Goal: Information Seeking & Learning: Learn about a topic

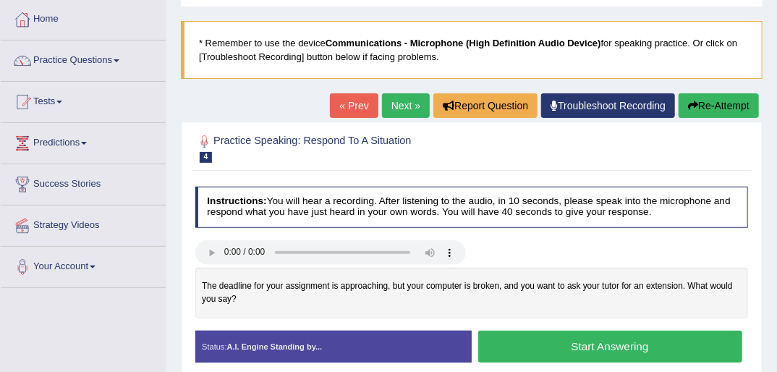
scroll to position [116, 0]
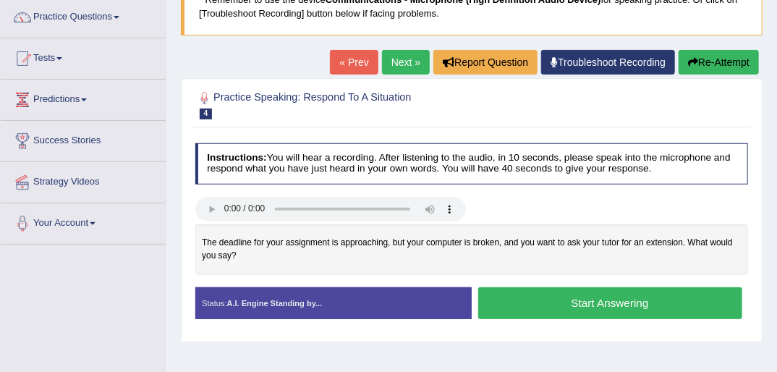
drag, startPoint x: 237, startPoint y: 255, endPoint x: 204, endPoint y: 238, distance: 36.9
click at [204, 238] on div "The deadline for your assignment is approaching, but your computer is broken, a…" at bounding box center [471, 249] width 553 height 50
drag, startPoint x: 204, startPoint y: 237, endPoint x: 254, endPoint y: 258, distance: 53.9
click at [254, 258] on div "The deadline for your assignment is approaching, but your computer is broken, a…" at bounding box center [471, 249] width 553 height 50
click at [350, 61] on link "« Prev" at bounding box center [354, 62] width 48 height 25
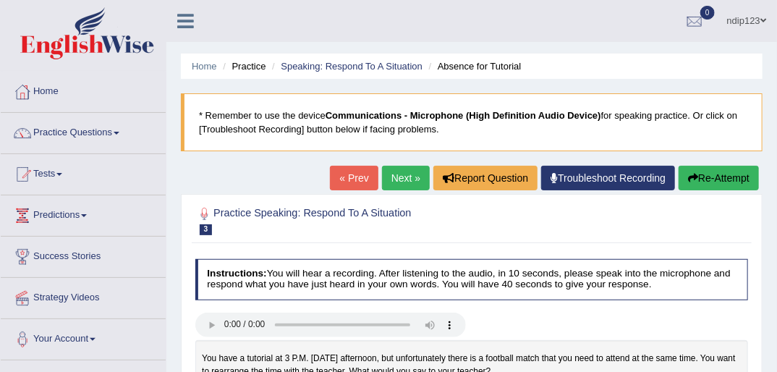
click at [399, 177] on link "Next »" at bounding box center [406, 178] width 48 height 25
click at [400, 177] on link "Next »" at bounding box center [406, 178] width 48 height 25
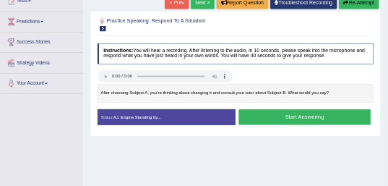
scroll to position [174, 0]
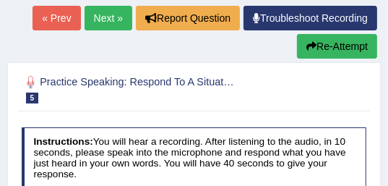
drag, startPoint x: 745, startPoint y: 0, endPoint x: 200, endPoint y: 102, distance: 554.9
click at [200, 102] on h2 "Practice Speaking: Respond To A Situation 5 Subject Change" at bounding box center [129, 88] width 214 height 30
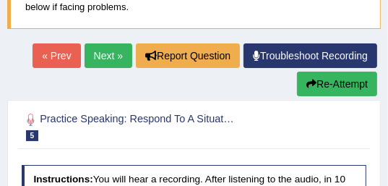
scroll to position [116, 0]
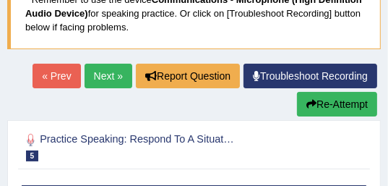
click at [103, 77] on link "Next »" at bounding box center [109, 76] width 48 height 25
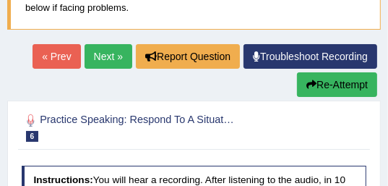
scroll to position [116, 0]
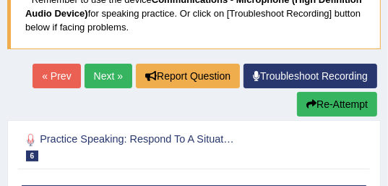
click at [102, 74] on link "Next »" at bounding box center [109, 76] width 48 height 25
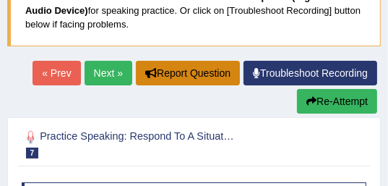
scroll to position [87, 0]
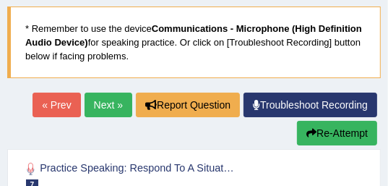
click at [107, 103] on link "Next »" at bounding box center [109, 105] width 48 height 25
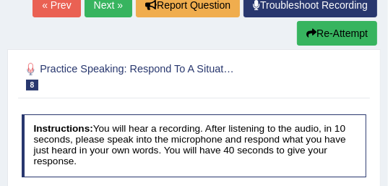
scroll to position [174, 0]
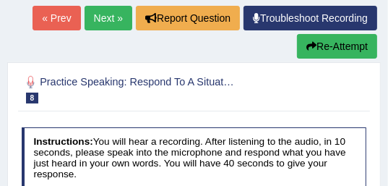
click at [110, 17] on link "Next »" at bounding box center [109, 18] width 48 height 25
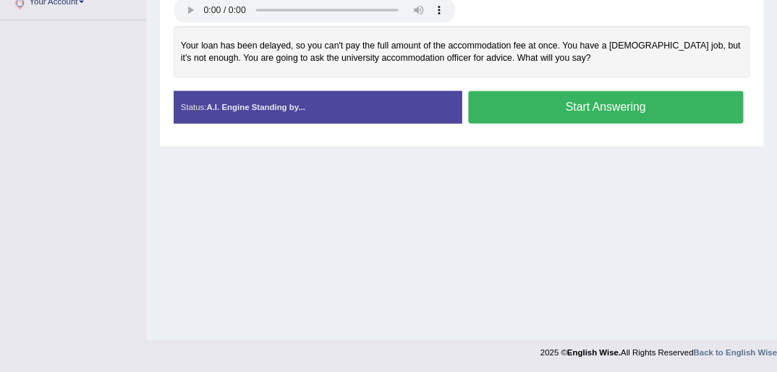
scroll to position [337, 0]
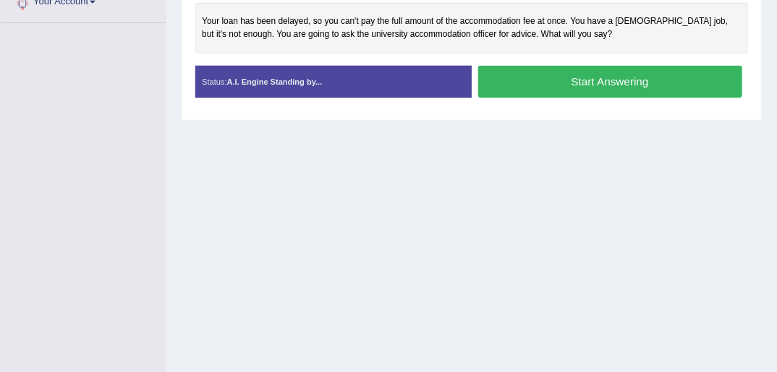
drag, startPoint x: 362, startPoint y: 0, endPoint x: 495, endPoint y: 143, distance: 194.5
click at [388, 143] on div "Home Practice Speaking: Respond To A Situation Delay of Loan * Remember to use …" at bounding box center [471, 24] width 611 height 723
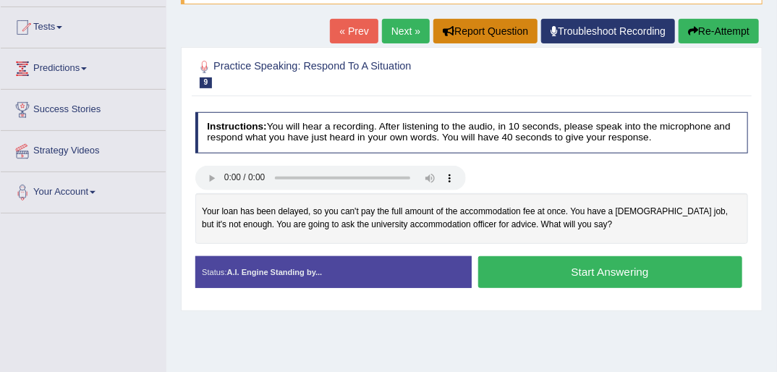
scroll to position [163, 0]
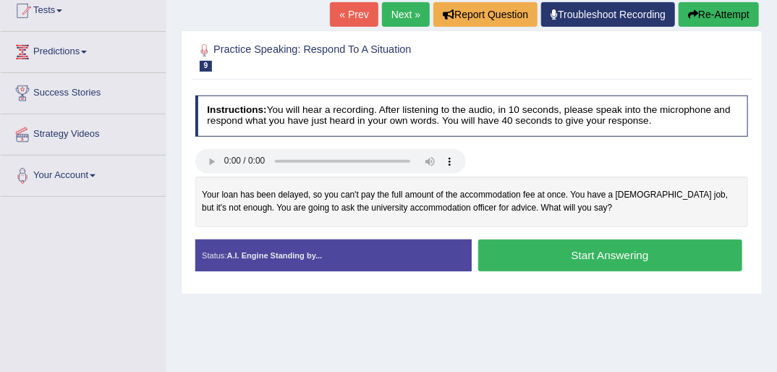
click at [388, 185] on button "Start Answering" at bounding box center [610, 254] width 264 height 31
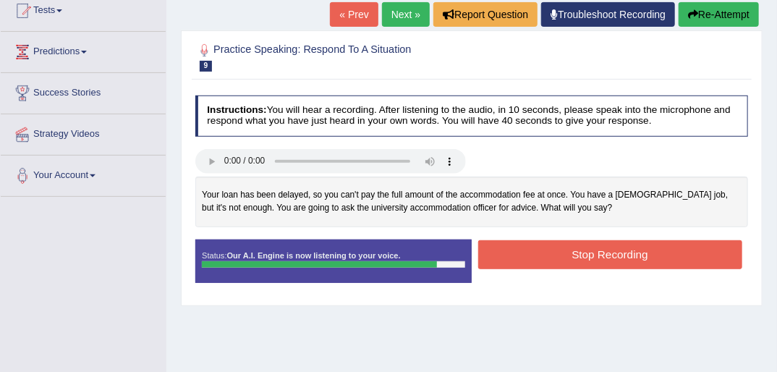
click at [388, 185] on button "Stop Recording" at bounding box center [610, 254] width 264 height 28
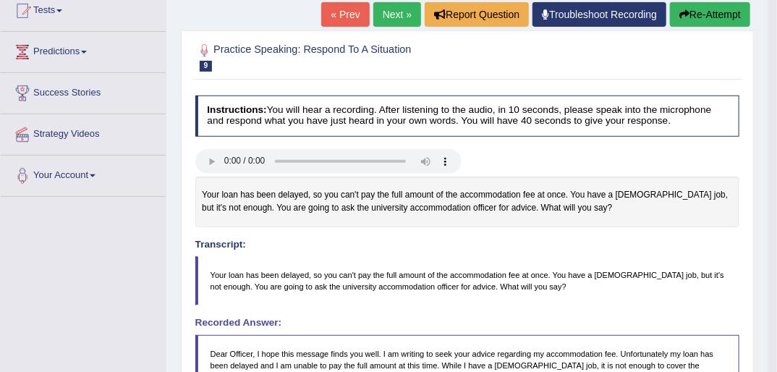
click at [347, 12] on link "« Prev" at bounding box center [345, 14] width 48 height 25
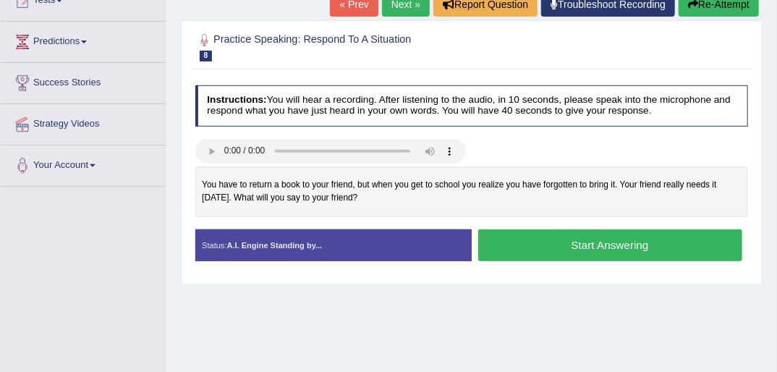
click at [589, 237] on button "Start Answering" at bounding box center [610, 244] width 264 height 31
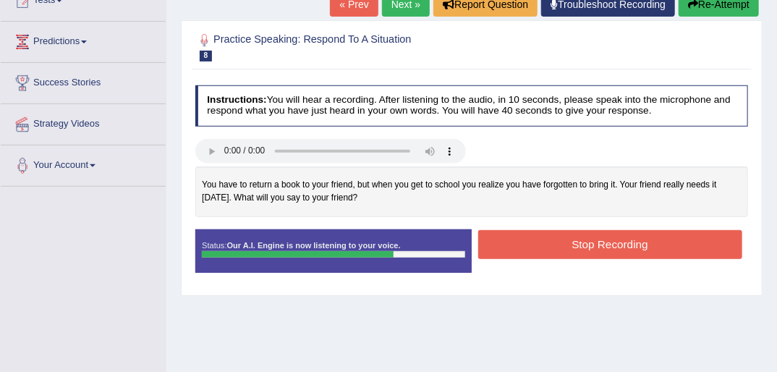
click at [620, 237] on button "Stop Recording" at bounding box center [610, 244] width 264 height 28
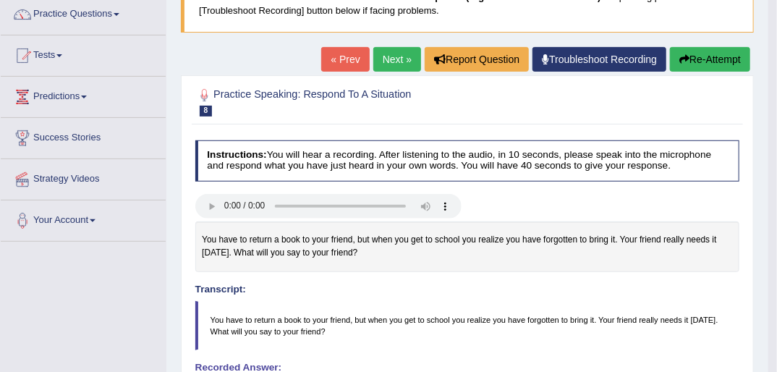
scroll to position [116, 0]
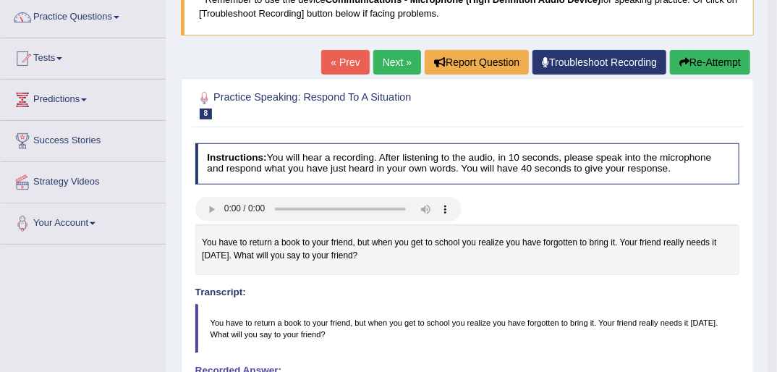
click at [692, 61] on button "Re-Attempt" at bounding box center [710, 62] width 80 height 25
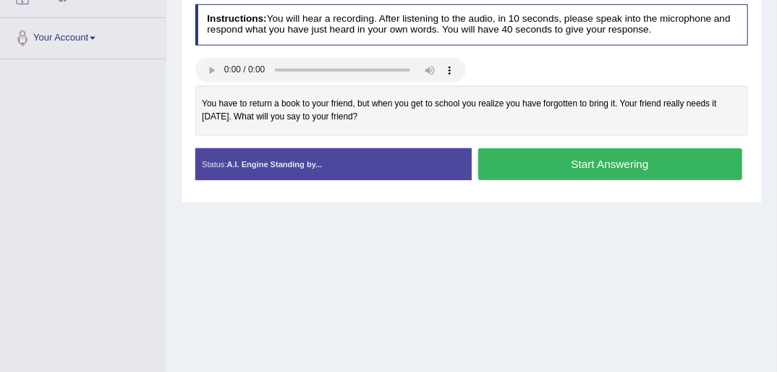
click at [548, 159] on button "Start Answering" at bounding box center [610, 163] width 264 height 31
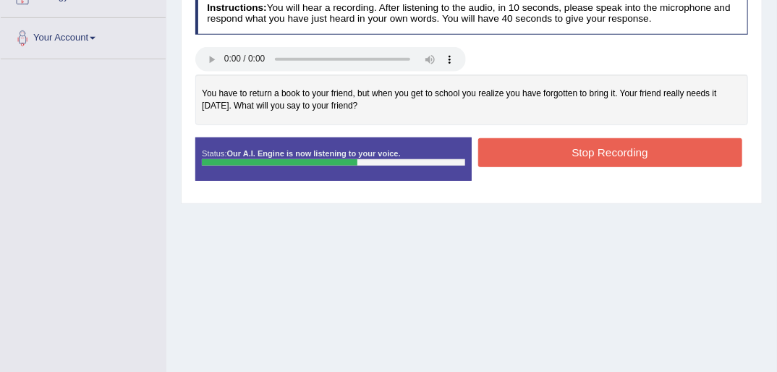
click at [558, 145] on button "Stop Recording" at bounding box center [610, 152] width 264 height 28
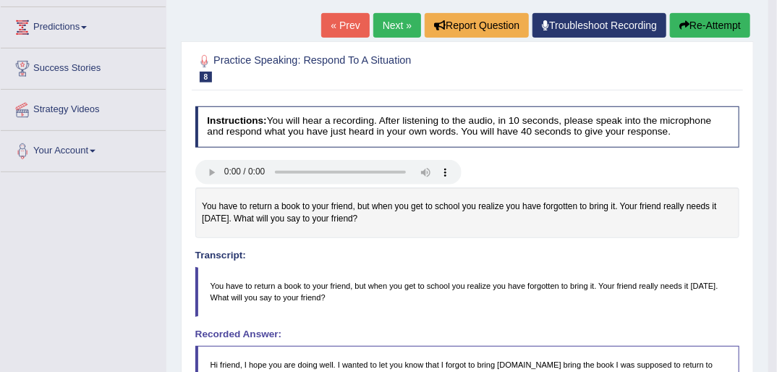
scroll to position [185, 0]
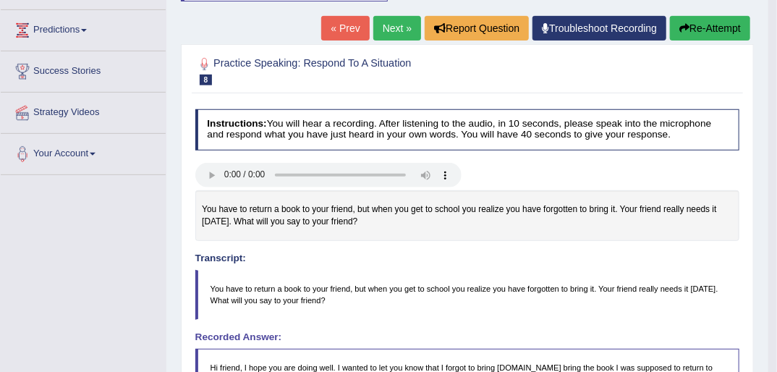
click at [695, 21] on button "Re-Attempt" at bounding box center [710, 28] width 80 height 25
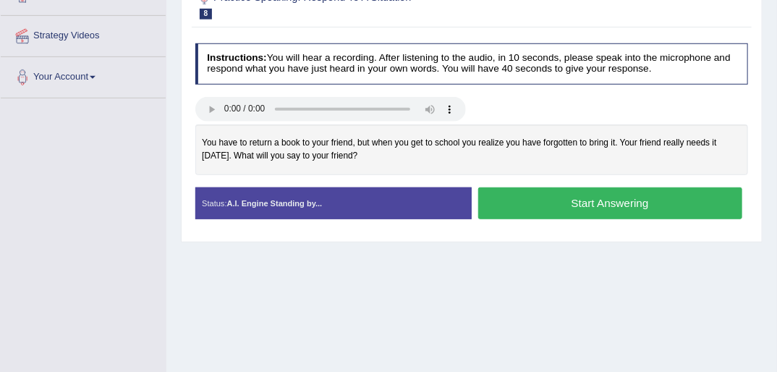
scroll to position [301, 0]
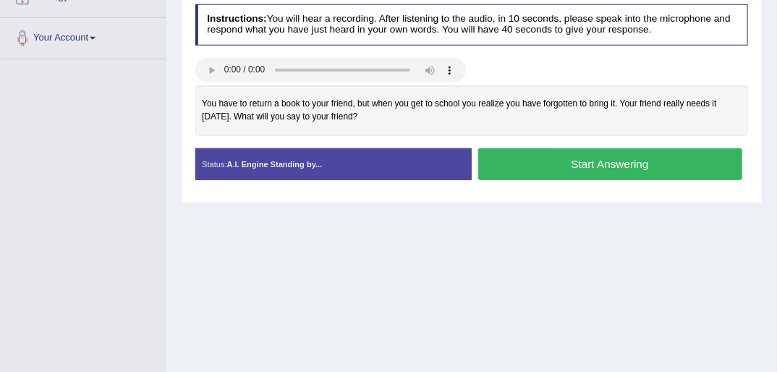
click at [614, 161] on button "Start Answering" at bounding box center [610, 163] width 264 height 31
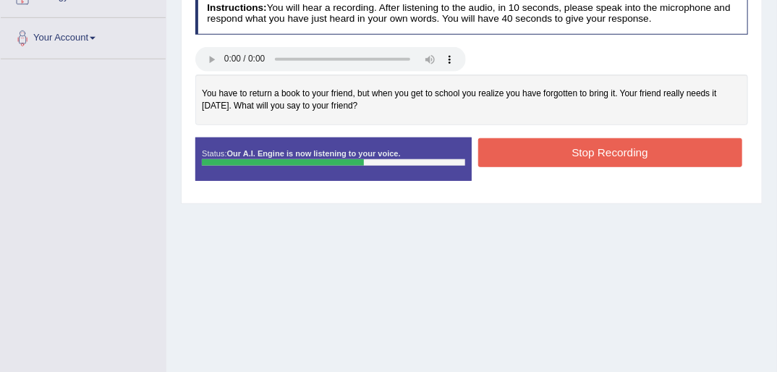
click at [637, 148] on button "Stop Recording" at bounding box center [610, 152] width 264 height 28
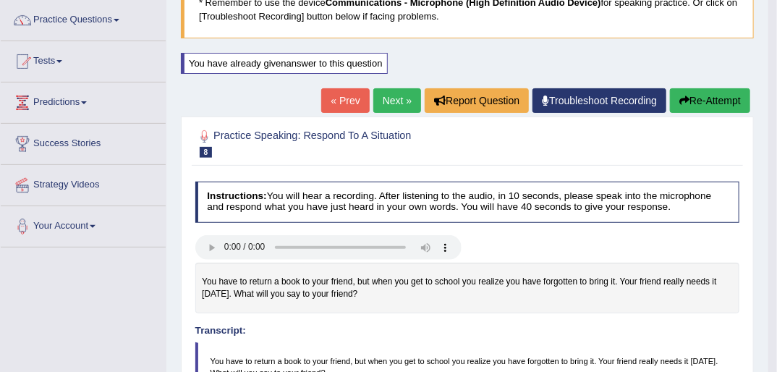
scroll to position [69, 0]
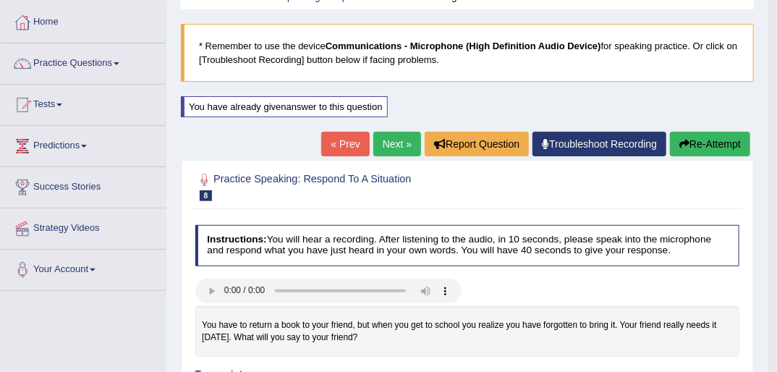
click at [348, 140] on link "« Prev" at bounding box center [345, 144] width 48 height 25
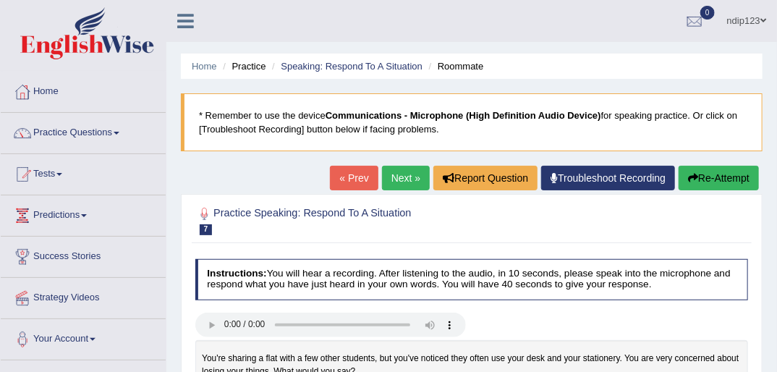
click at [403, 174] on link "Next »" at bounding box center [406, 178] width 48 height 25
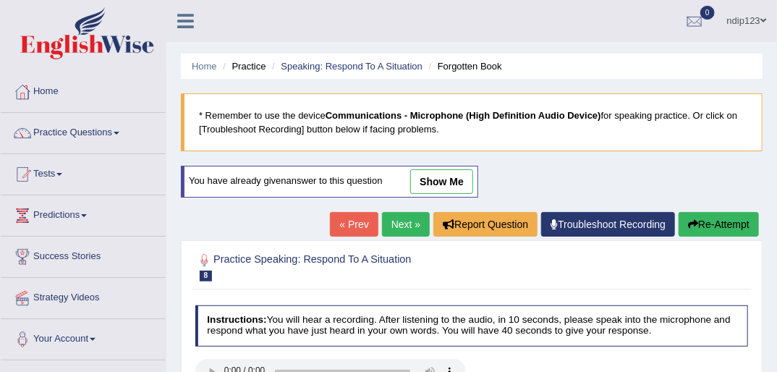
click at [353, 219] on link "« Prev" at bounding box center [354, 224] width 48 height 25
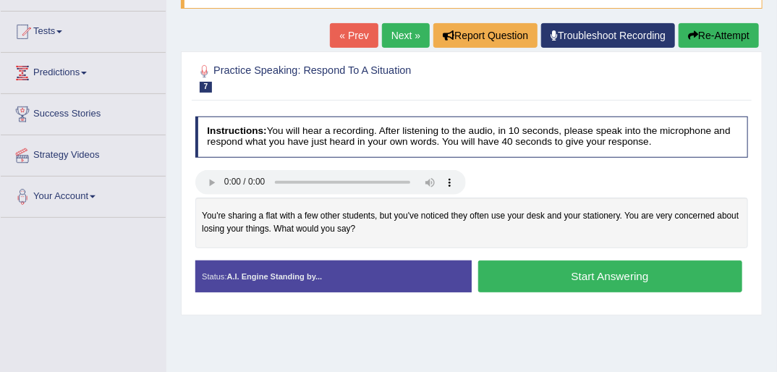
scroll to position [174, 0]
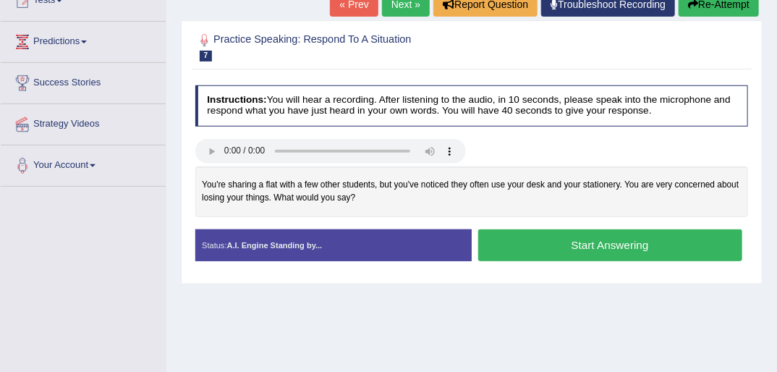
click at [616, 240] on button "Start Answering" at bounding box center [610, 244] width 264 height 31
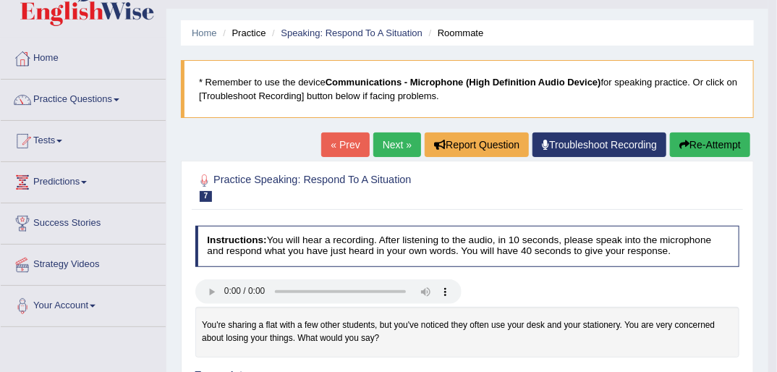
scroll to position [0, 0]
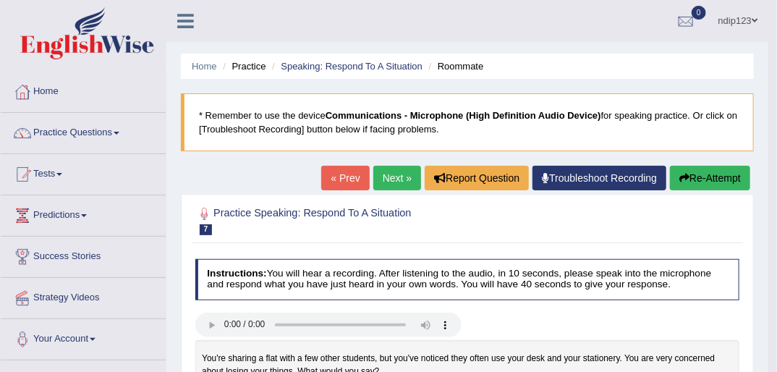
click at [702, 172] on button "Re-Attempt" at bounding box center [710, 178] width 80 height 25
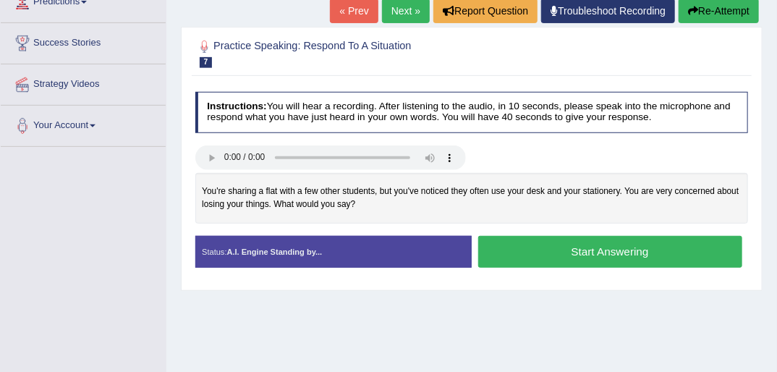
scroll to position [289, 0]
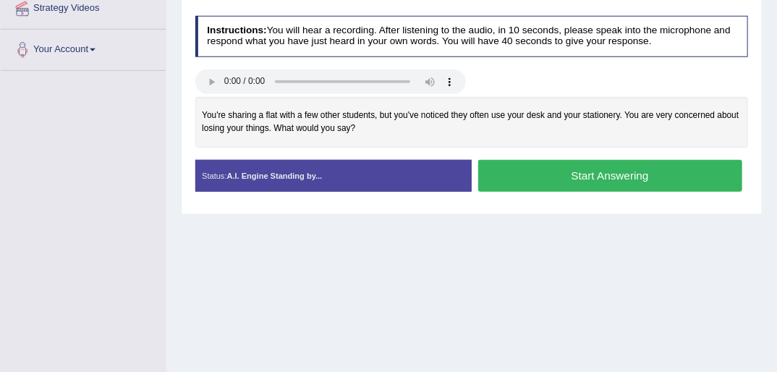
click at [582, 174] on button "Start Answering" at bounding box center [610, 175] width 264 height 31
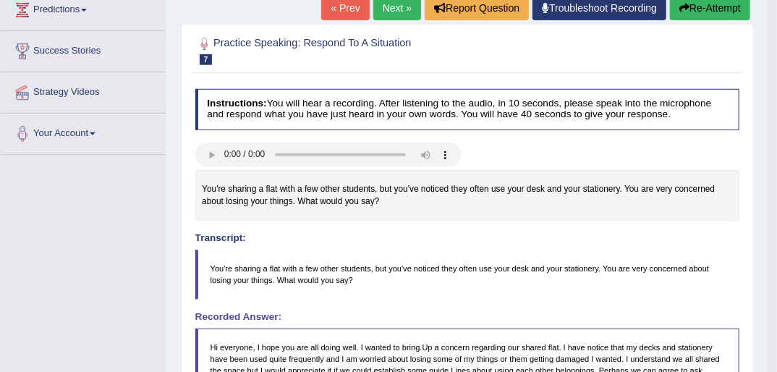
scroll to position [174, 0]
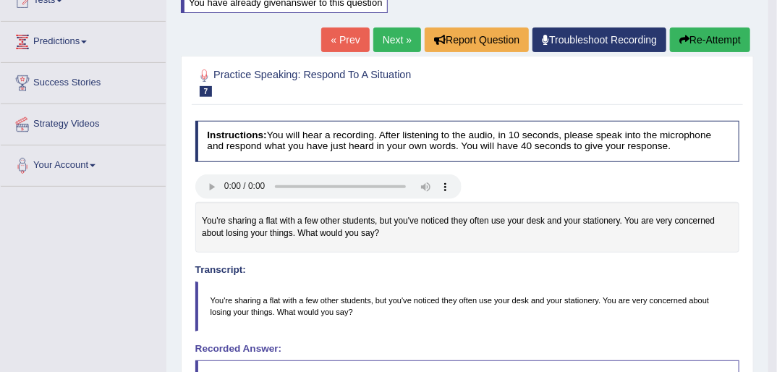
click at [352, 35] on link "« Prev" at bounding box center [345, 39] width 48 height 25
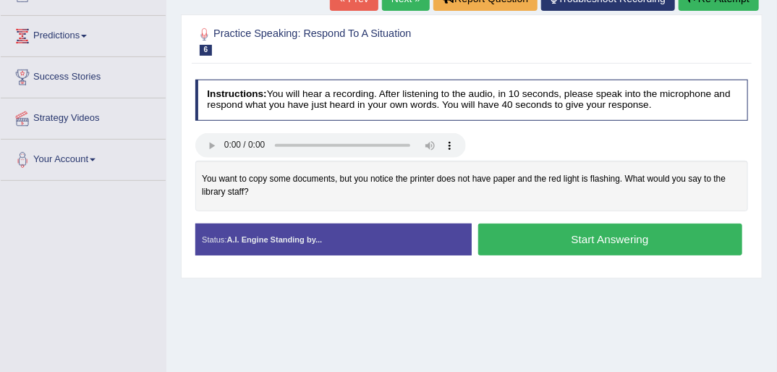
scroll to position [156, 0]
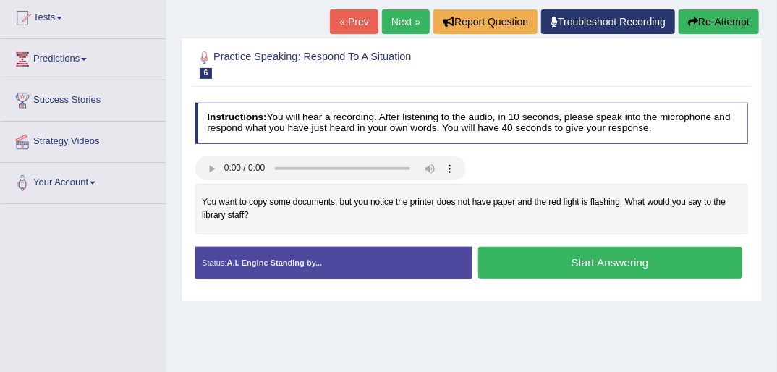
click at [556, 254] on button "Start Answering" at bounding box center [610, 262] width 264 height 31
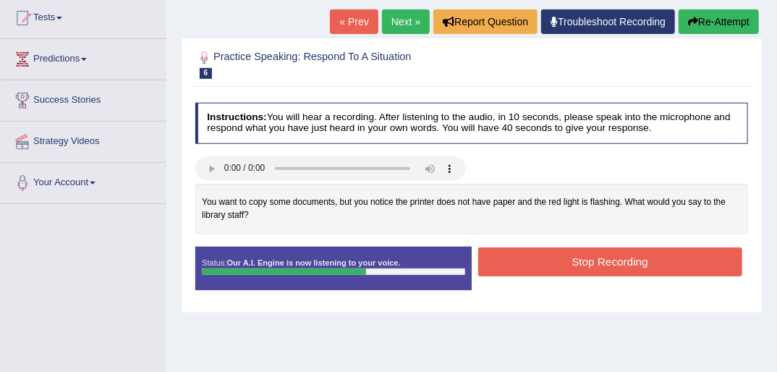
drag, startPoint x: 593, startPoint y: 258, endPoint x: 605, endPoint y: 262, distance: 12.1
click at [593, 258] on button "Stop Recording" at bounding box center [610, 261] width 264 height 28
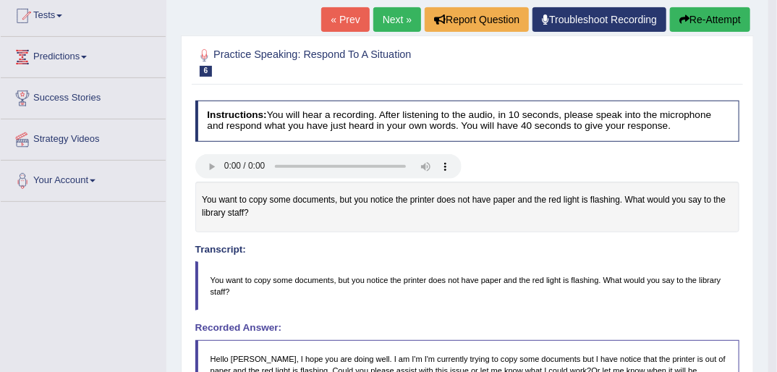
scroll to position [98, 0]
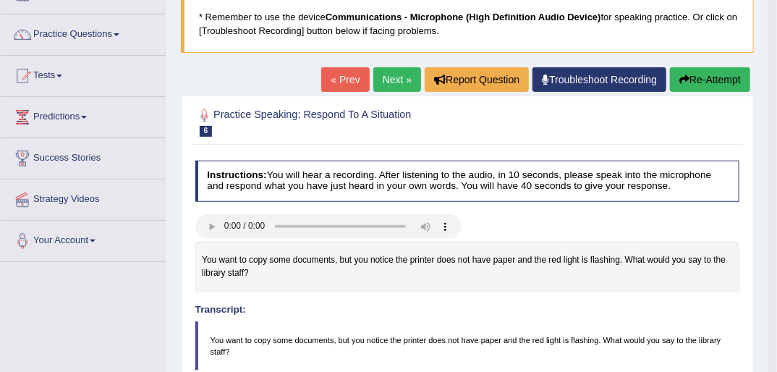
click at [699, 80] on button "Re-Attempt" at bounding box center [710, 79] width 80 height 25
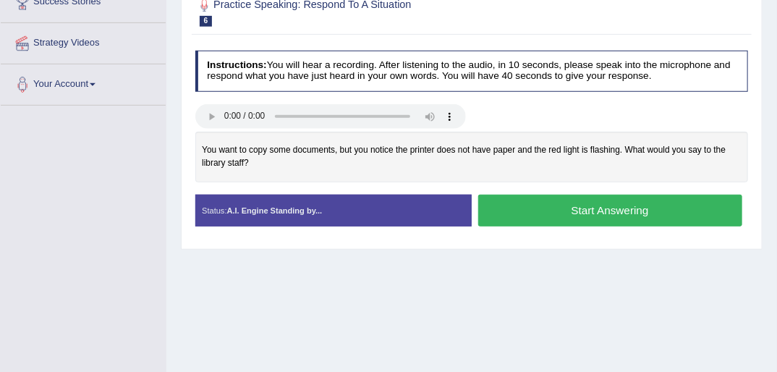
scroll to position [272, 0]
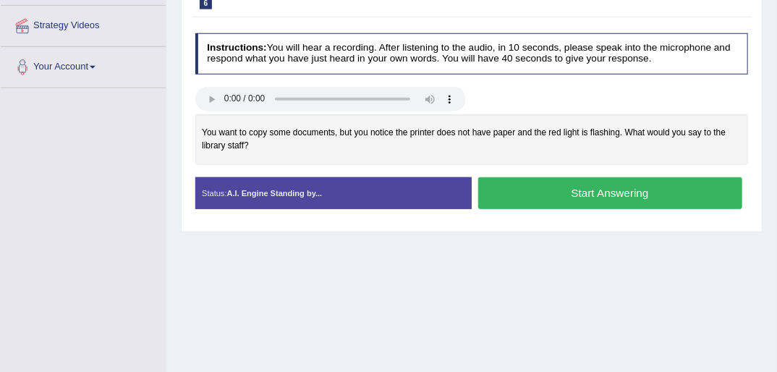
click at [570, 190] on button "Start Answering" at bounding box center [610, 192] width 264 height 31
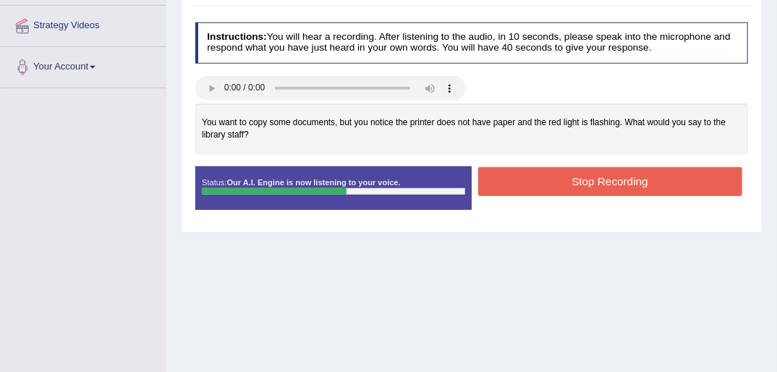
click at [582, 174] on button "Stop Recording" at bounding box center [610, 181] width 264 height 28
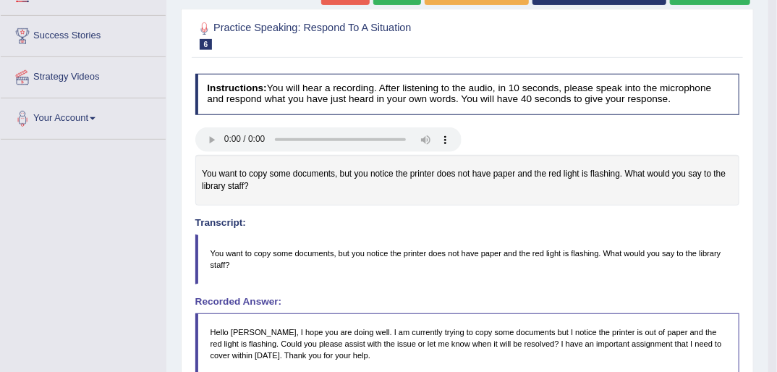
scroll to position [98, 0]
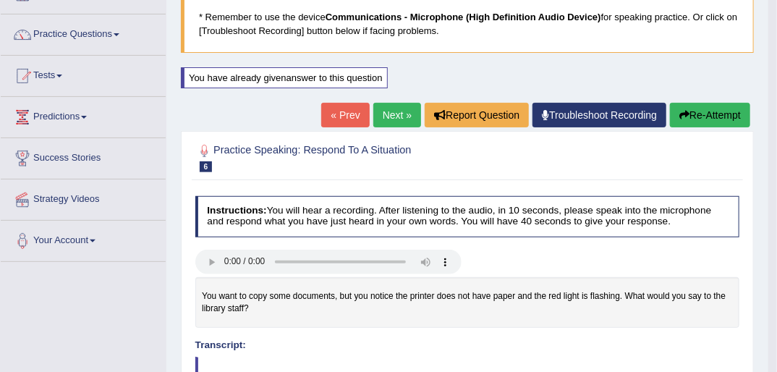
click at [713, 115] on button "Re-Attempt" at bounding box center [710, 115] width 80 height 25
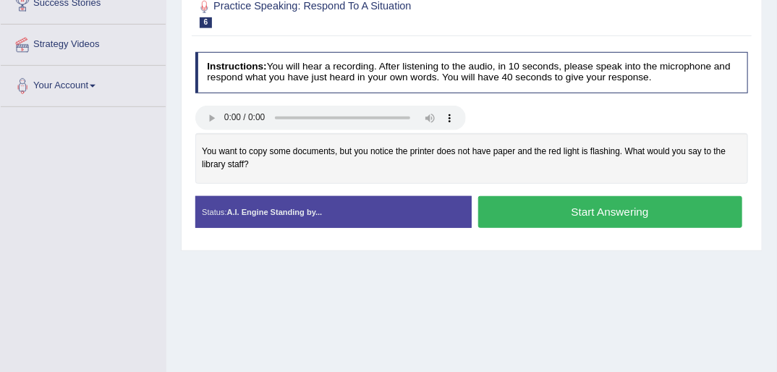
scroll to position [281, 0]
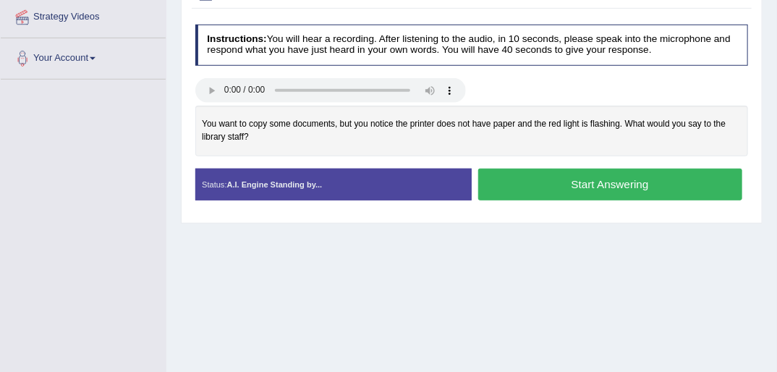
click at [557, 180] on button "Start Answering" at bounding box center [610, 184] width 264 height 31
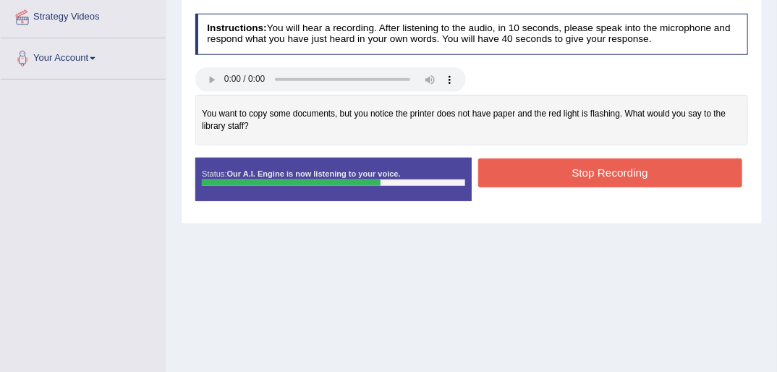
click at [575, 168] on button "Stop Recording" at bounding box center [610, 172] width 264 height 28
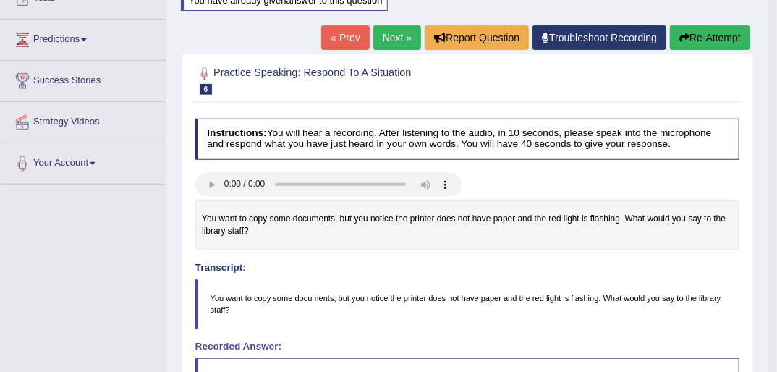
scroll to position [165, 0]
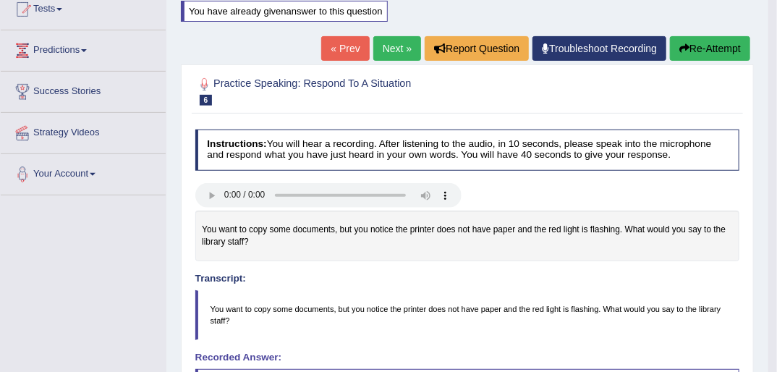
click at [347, 43] on link "« Prev" at bounding box center [345, 48] width 48 height 25
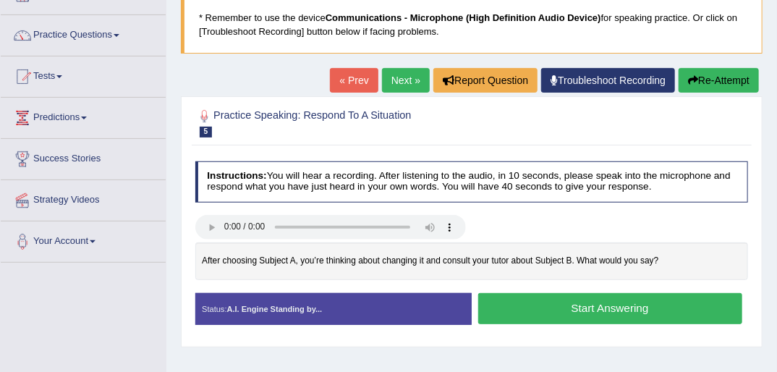
scroll to position [116, 0]
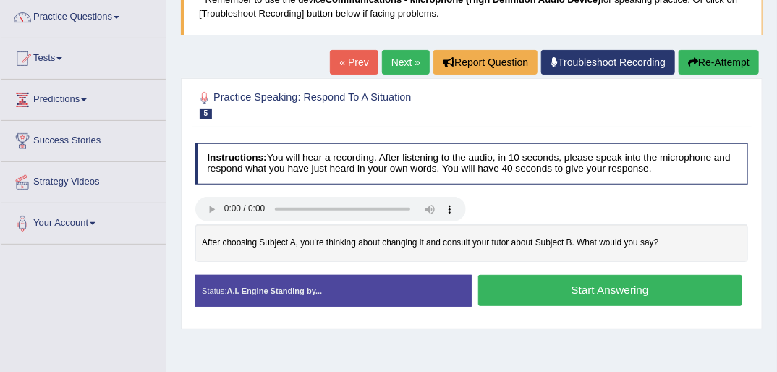
click at [596, 284] on button "Start Answering" at bounding box center [610, 290] width 264 height 31
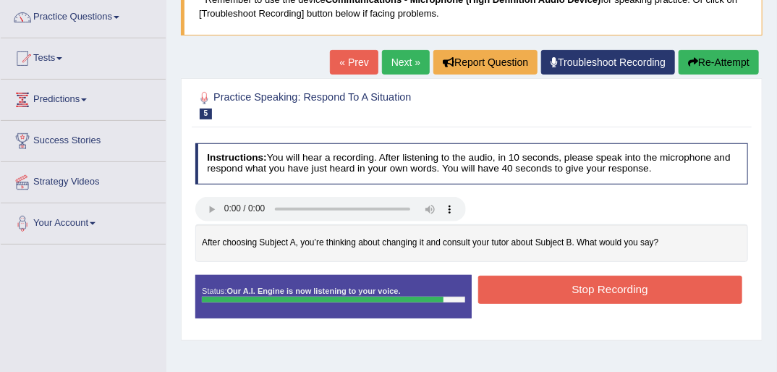
click at [602, 287] on button "Stop Recording" at bounding box center [610, 290] width 264 height 28
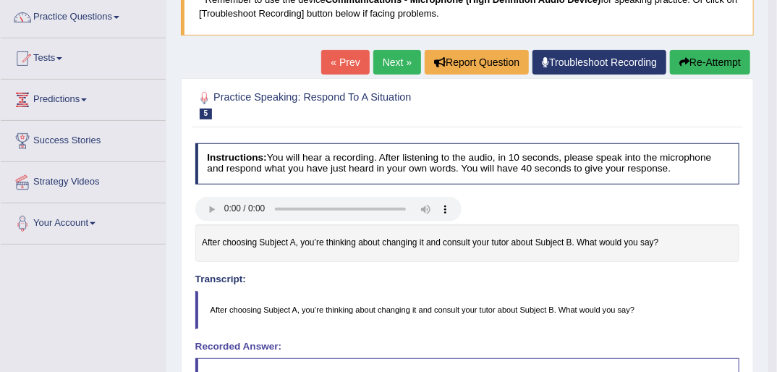
click at [724, 60] on button "Re-Attempt" at bounding box center [710, 62] width 80 height 25
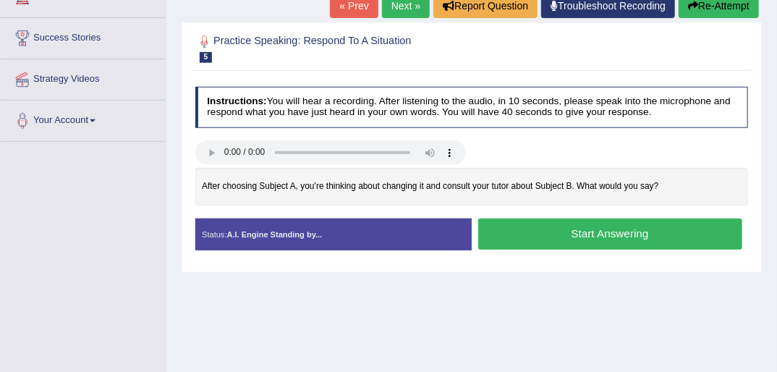
scroll to position [294, 0]
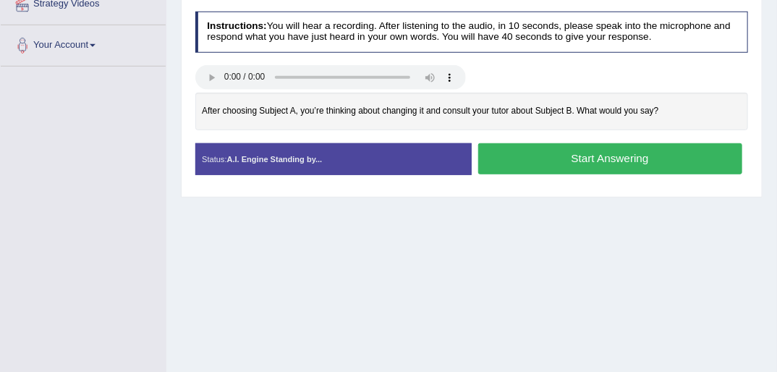
click at [581, 153] on button "Start Answering" at bounding box center [610, 158] width 264 height 31
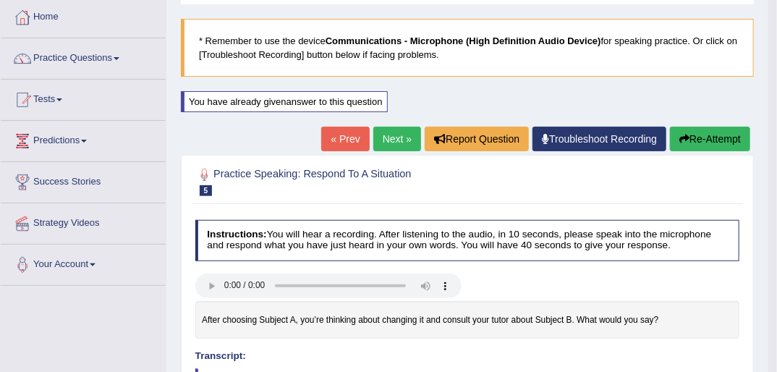
scroll to position [62, 0]
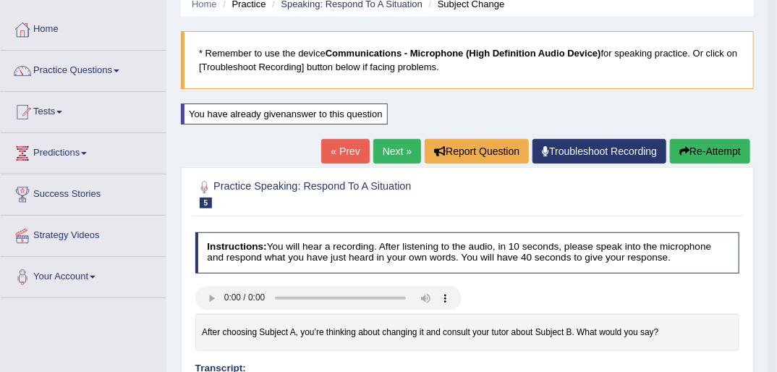
click at [702, 150] on button "Re-Attempt" at bounding box center [710, 151] width 80 height 25
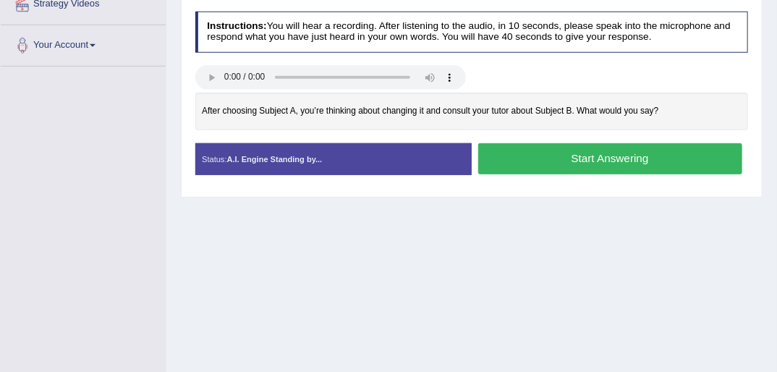
click at [579, 150] on button "Start Answering" at bounding box center [610, 158] width 264 height 31
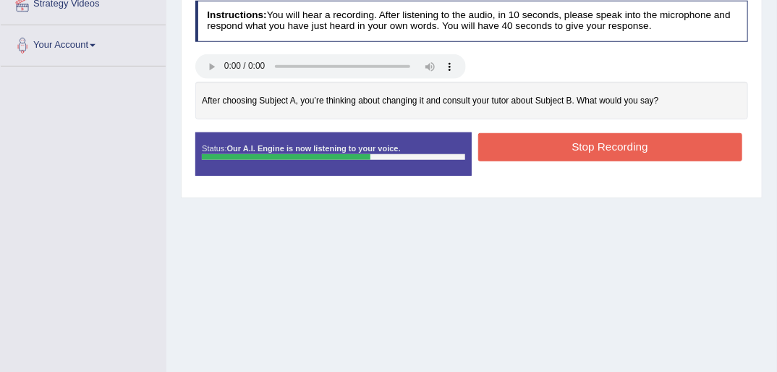
click at [617, 147] on button "Stop Recording" at bounding box center [610, 147] width 264 height 28
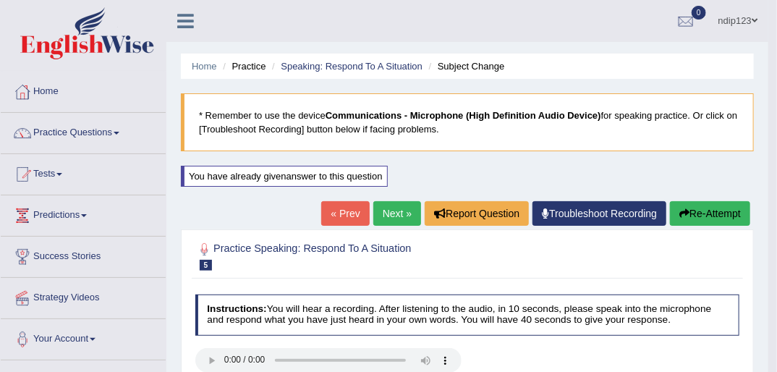
click at [348, 211] on link "« Prev" at bounding box center [345, 213] width 48 height 25
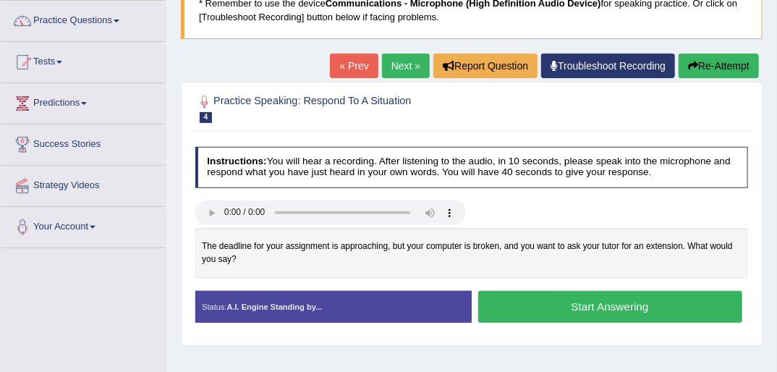
scroll to position [116, 0]
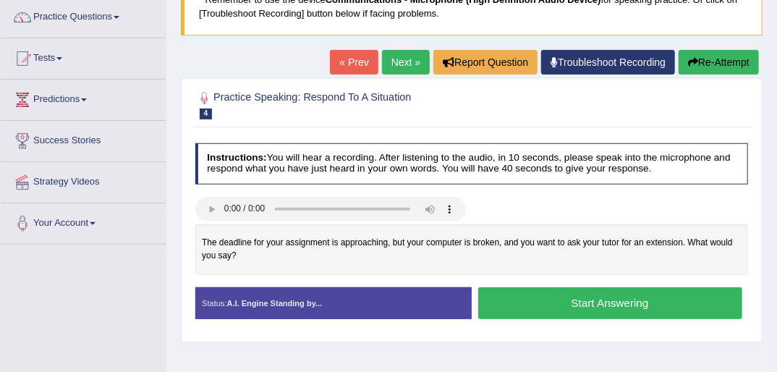
click at [356, 61] on link "« Prev" at bounding box center [354, 62] width 48 height 25
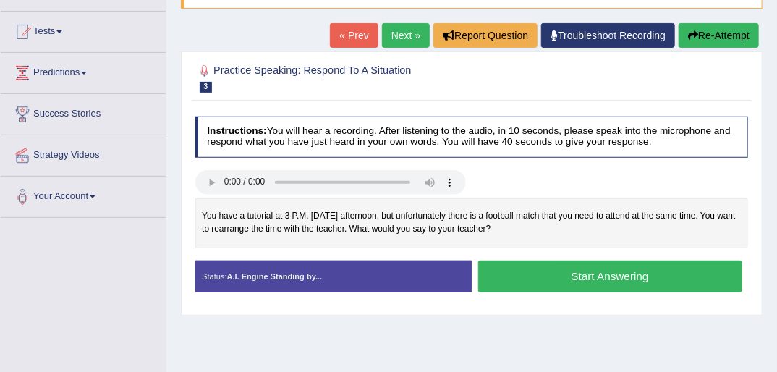
scroll to position [116, 0]
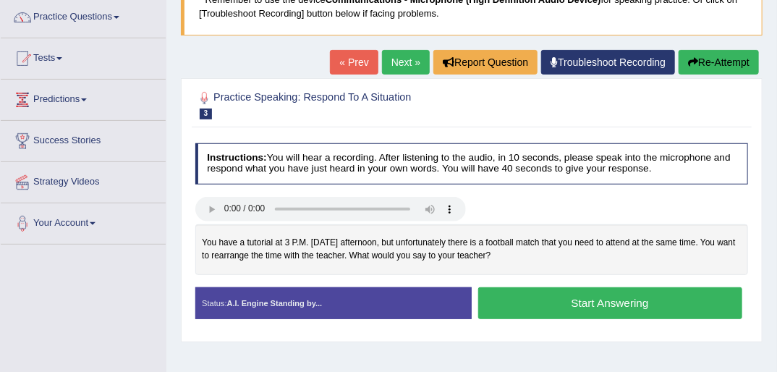
click at [408, 58] on link "Next »" at bounding box center [406, 62] width 48 height 25
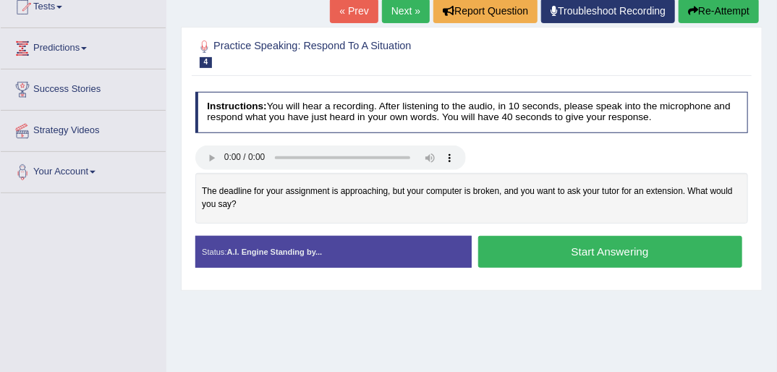
scroll to position [174, 0]
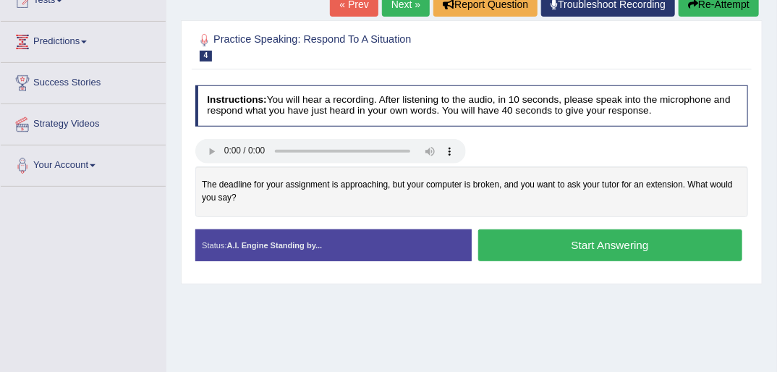
click at [571, 242] on button "Start Answering" at bounding box center [610, 244] width 264 height 31
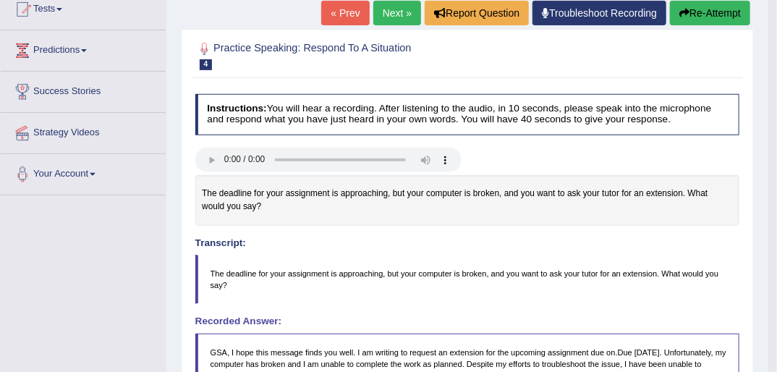
scroll to position [109, 0]
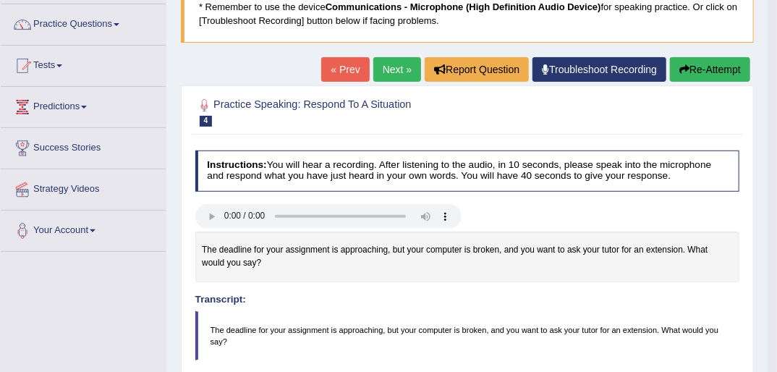
click at [353, 67] on link "« Prev" at bounding box center [345, 69] width 48 height 25
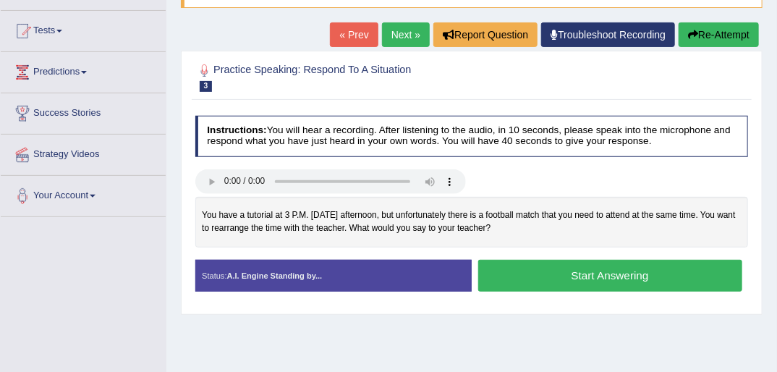
scroll to position [116, 0]
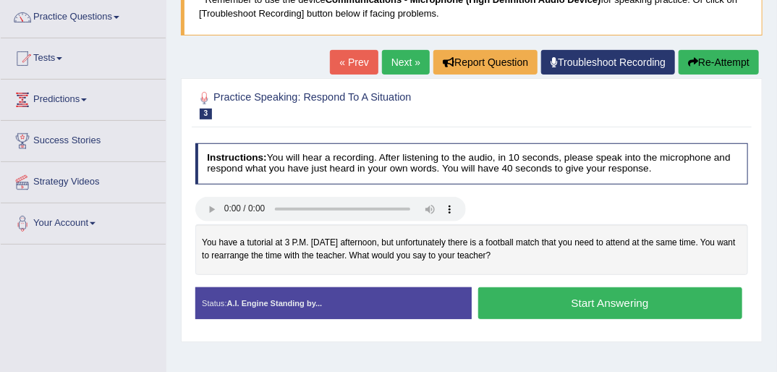
click at [611, 297] on button "Start Answering" at bounding box center [610, 302] width 264 height 31
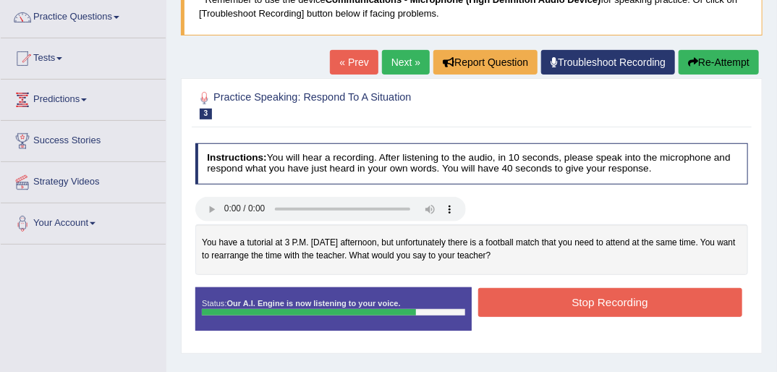
click at [569, 297] on button "Stop Recording" at bounding box center [610, 302] width 264 height 28
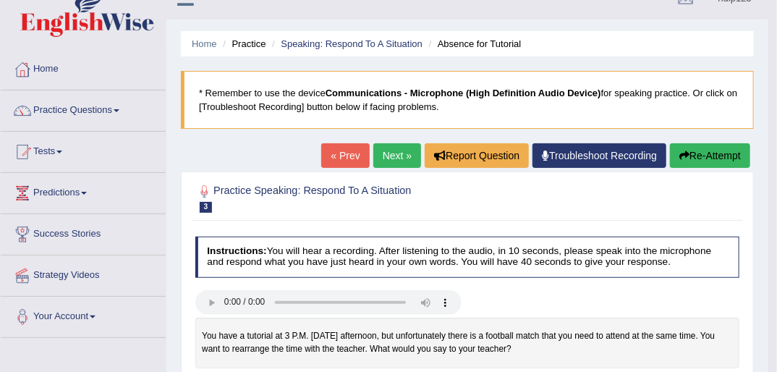
scroll to position [0, 0]
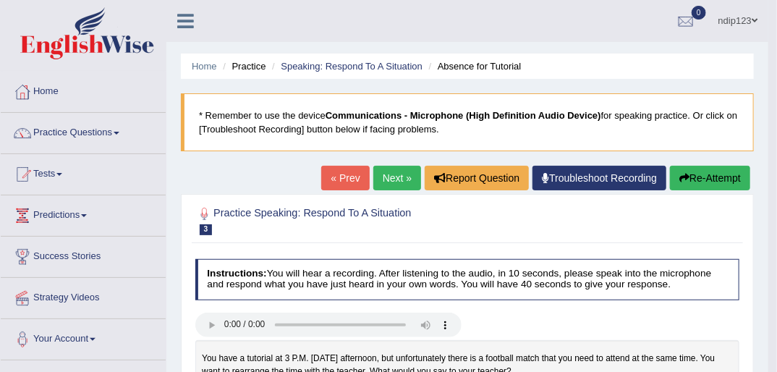
click at [712, 177] on button "Re-Attempt" at bounding box center [710, 178] width 80 height 25
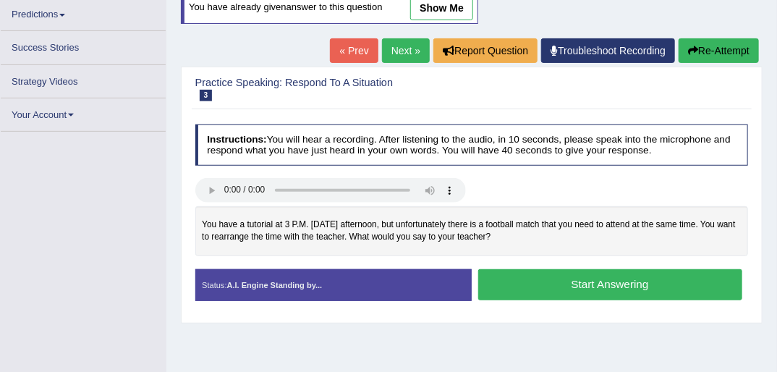
scroll to position [200, 0]
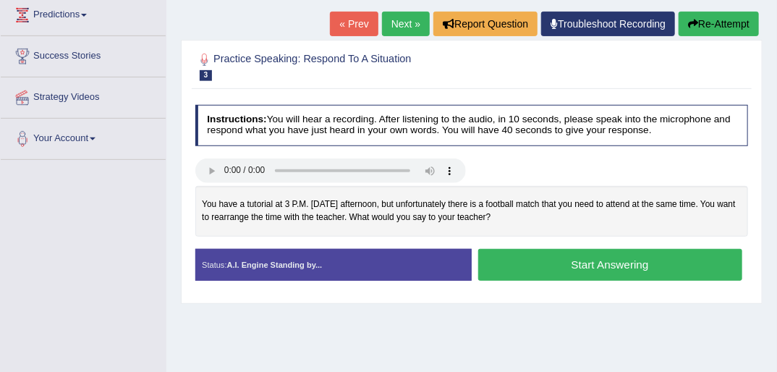
click at [540, 269] on button "Start Answering" at bounding box center [610, 264] width 264 height 31
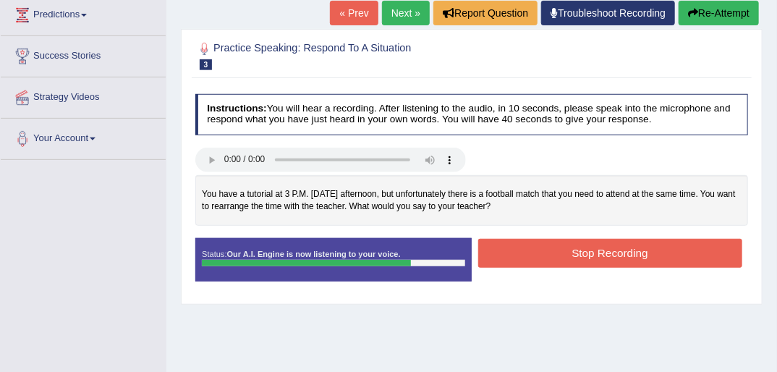
click at [592, 251] on button "Stop Recording" at bounding box center [610, 253] width 264 height 28
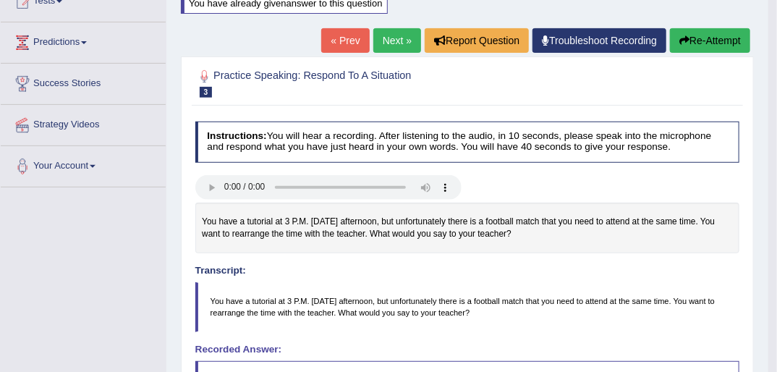
scroll to position [85, 0]
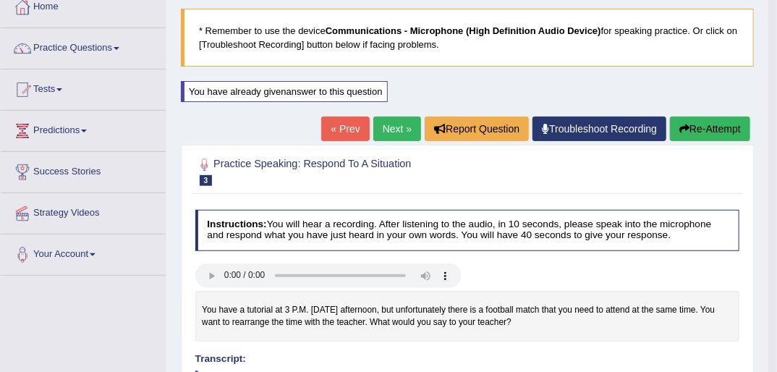
click at [710, 133] on button "Re-Attempt" at bounding box center [710, 128] width 80 height 25
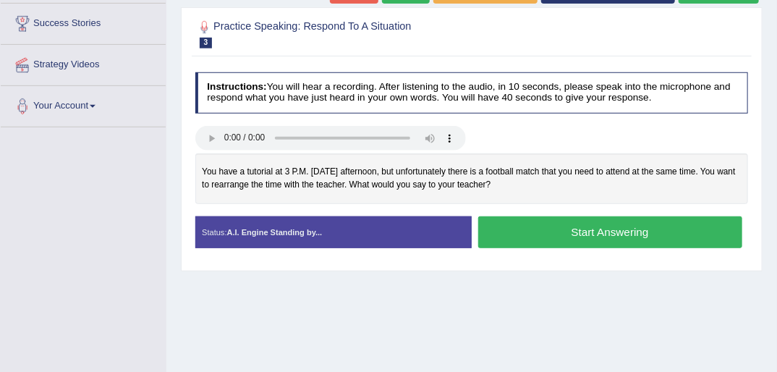
scroll to position [258, 0]
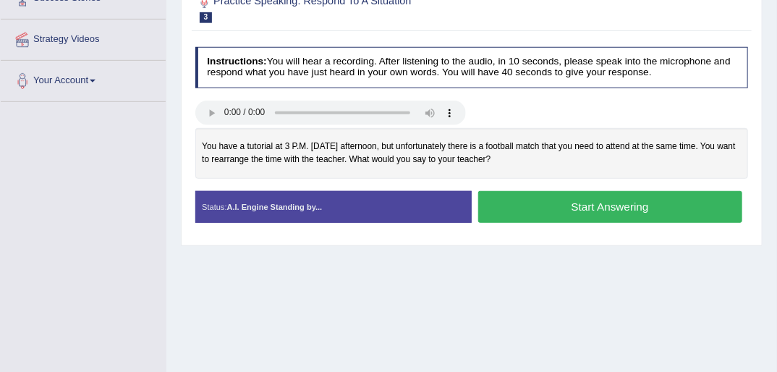
click at [605, 200] on button "Start Answering" at bounding box center [610, 206] width 264 height 31
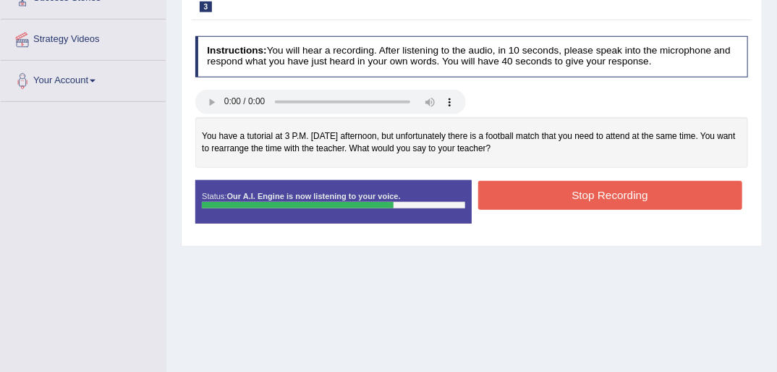
click at [618, 195] on button "Stop Recording" at bounding box center [610, 195] width 264 height 28
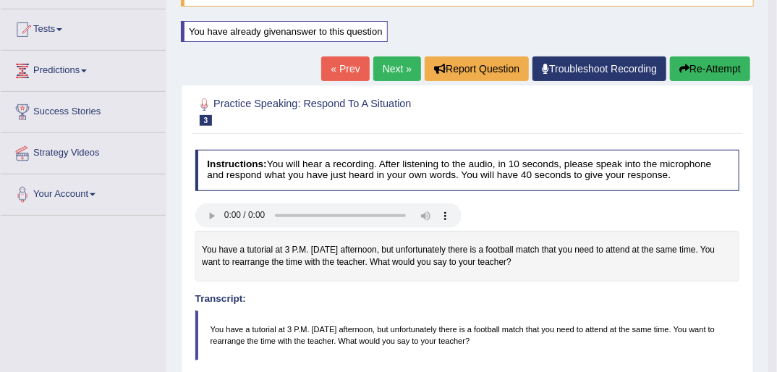
scroll to position [143, 0]
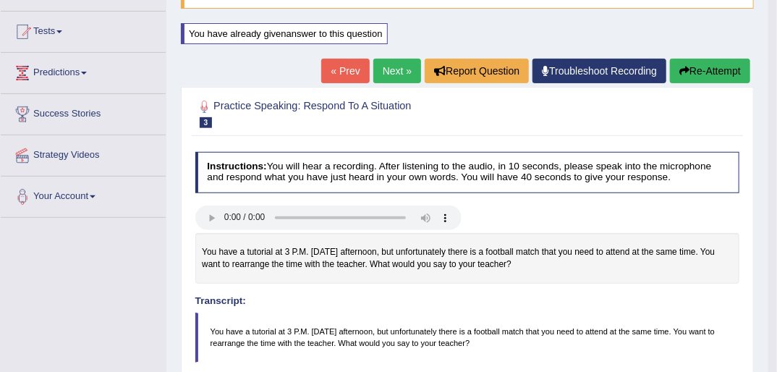
click at [700, 65] on button "Re-Attempt" at bounding box center [710, 71] width 80 height 25
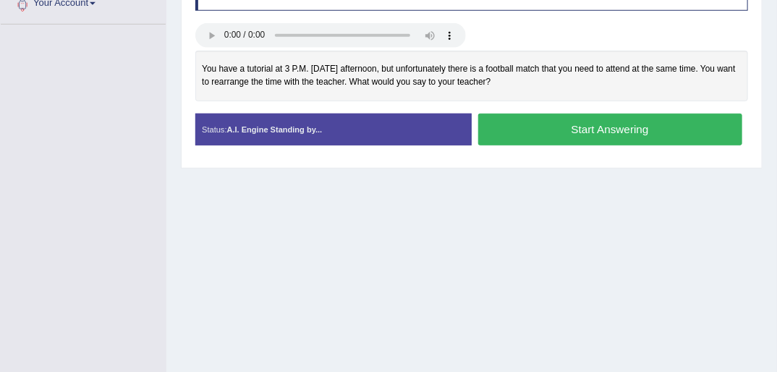
click at [592, 124] on button "Start Answering" at bounding box center [610, 129] width 264 height 31
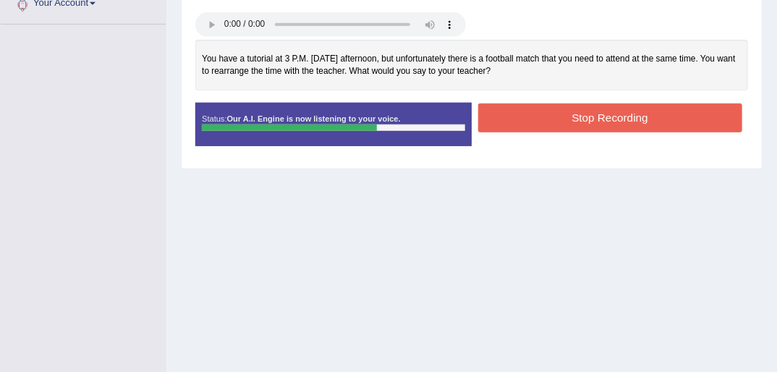
click at [633, 117] on button "Stop Recording" at bounding box center [610, 117] width 264 height 28
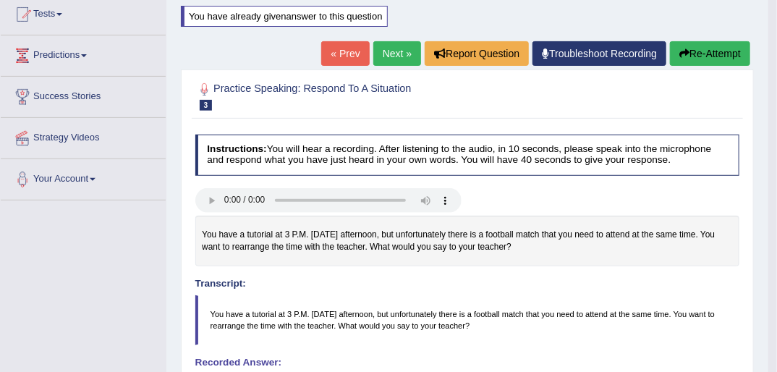
scroll to position [132, 0]
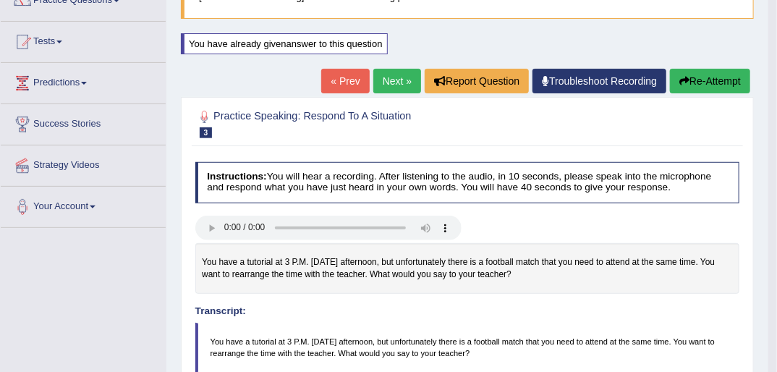
click at [689, 81] on button "Re-Attempt" at bounding box center [710, 81] width 80 height 25
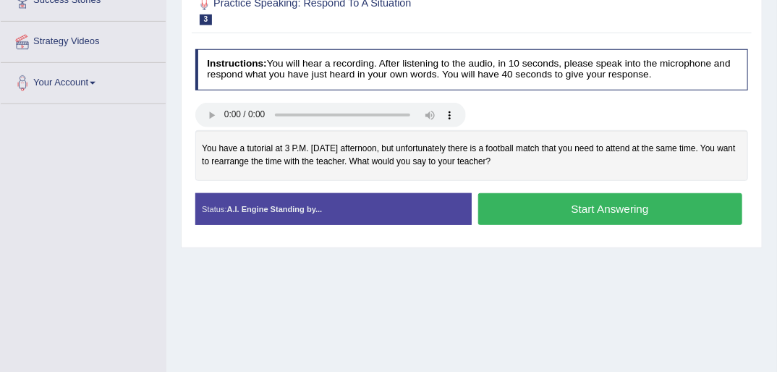
click at [600, 202] on button "Start Answering" at bounding box center [610, 208] width 264 height 31
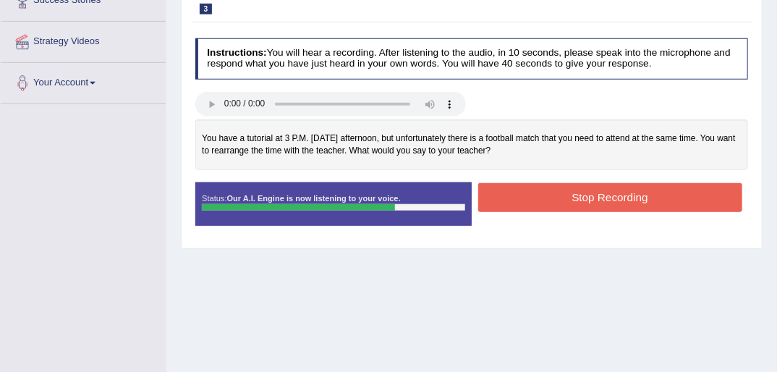
click at [605, 195] on button "Stop Recording" at bounding box center [610, 197] width 264 height 28
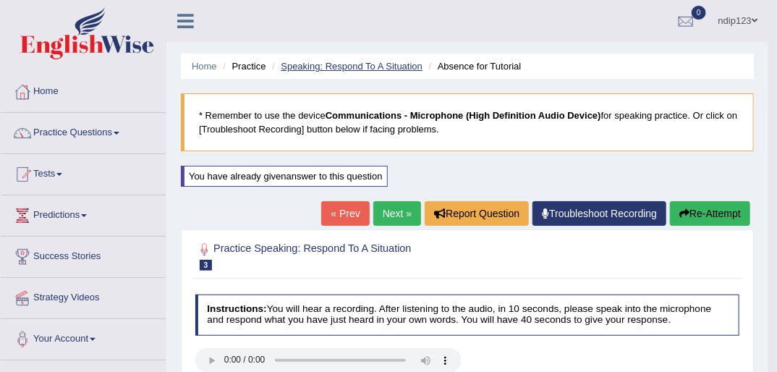
click at [319, 61] on link "Speaking: Respond To A Situation" at bounding box center [352, 66] width 142 height 11
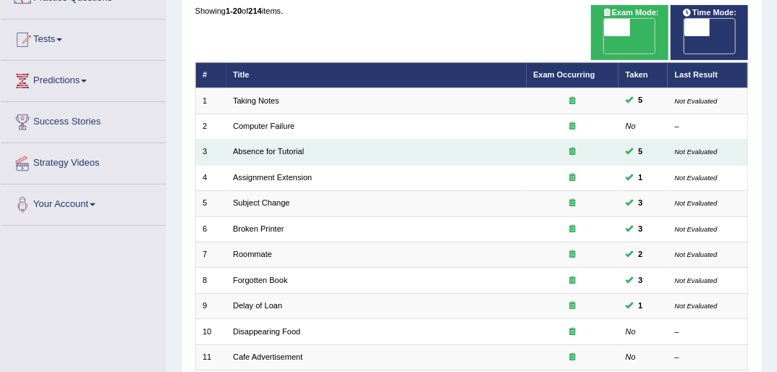
scroll to position [116, 0]
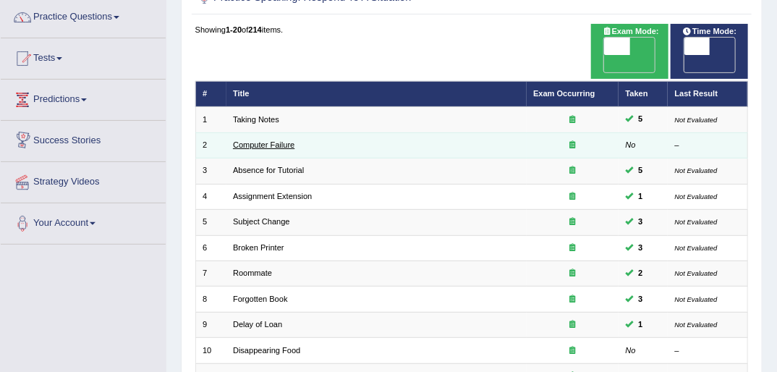
click at [270, 140] on link "Computer Failure" at bounding box center [263, 144] width 61 height 9
